Goal: Transaction & Acquisition: Purchase product/service

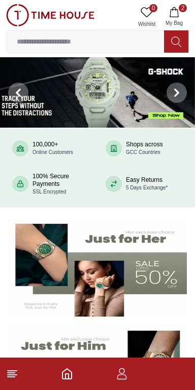
click at [16, 375] on line at bounding box center [12, 375] width 9 height 0
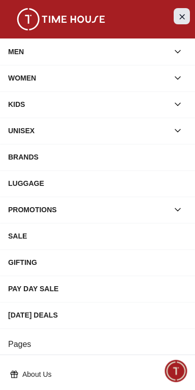
click at [182, 19] on icon "Close Menu" at bounding box center [181, 16] width 8 height 13
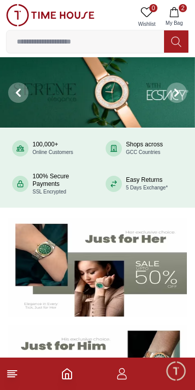
click at [93, 44] on input at bounding box center [85, 41] width 157 height 20
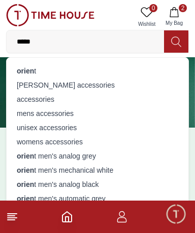
type input "******"
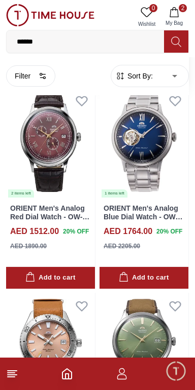
scroll to position [1671, 0]
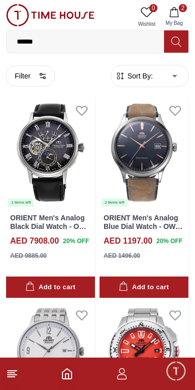
scroll to position [3501, 0]
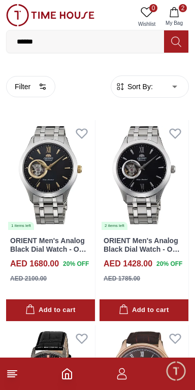
scroll to position [3852, 0]
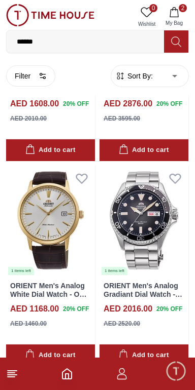
scroll to position [1799, 0]
